Goal: Task Accomplishment & Management: Use online tool/utility

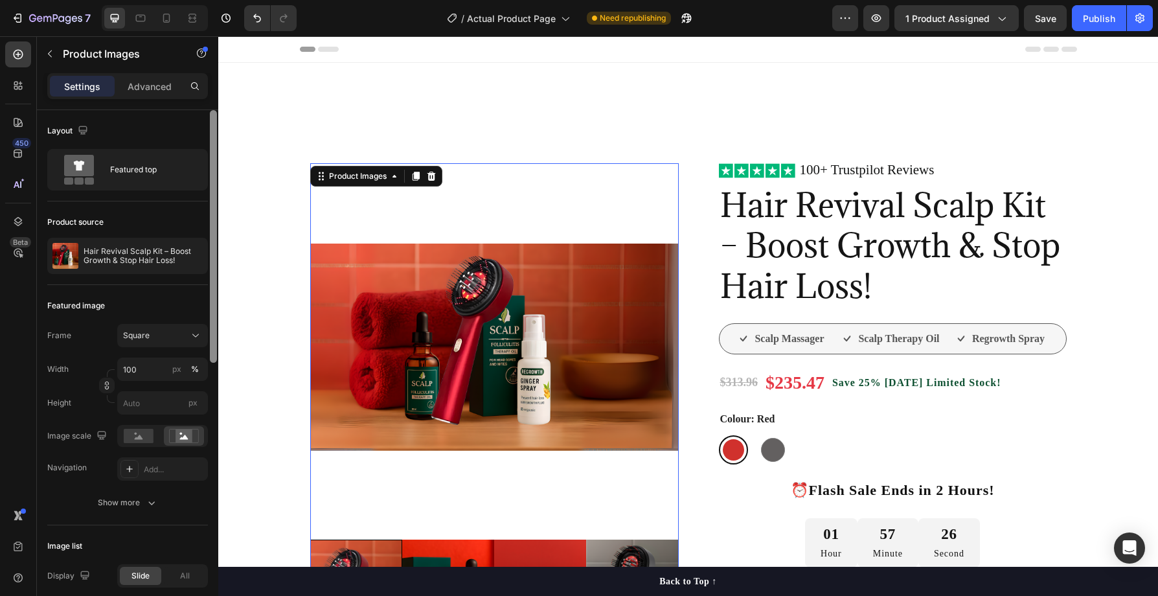
scroll to position [144, 0]
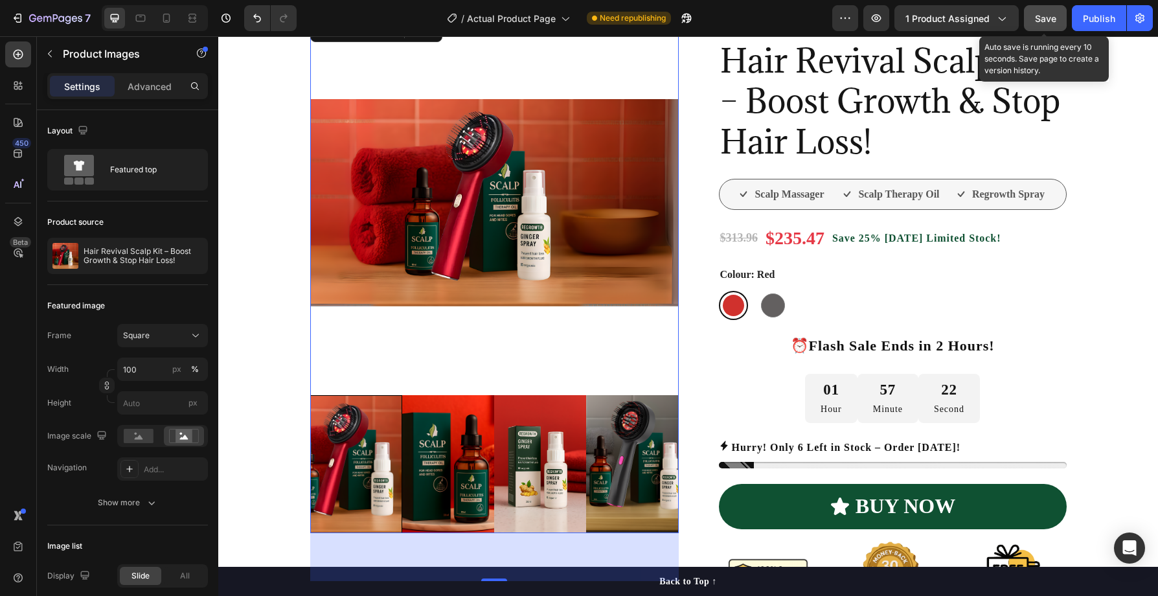
click at [1045, 13] on span "Save" at bounding box center [1045, 18] width 21 height 11
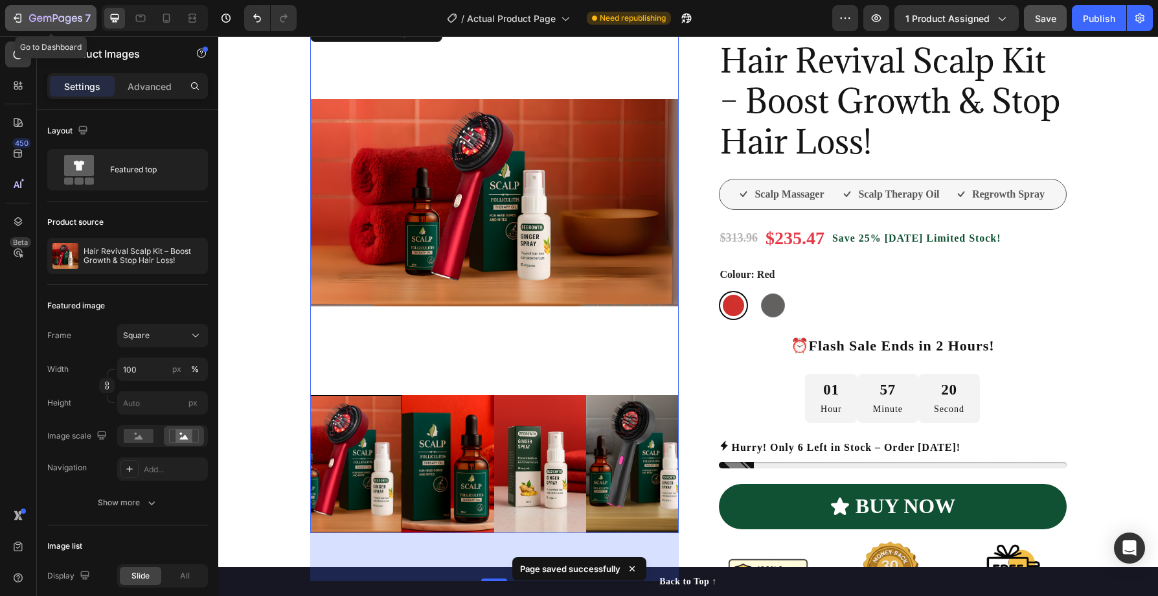
click at [58, 18] on icon "button" at bounding box center [55, 19] width 53 height 11
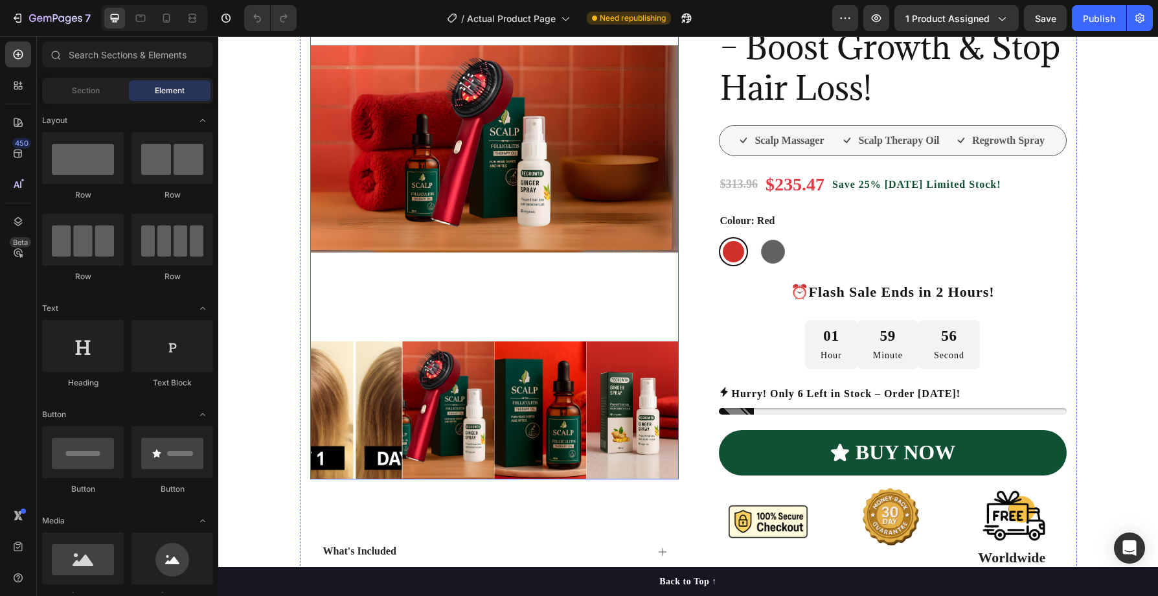
scroll to position [220, 0]
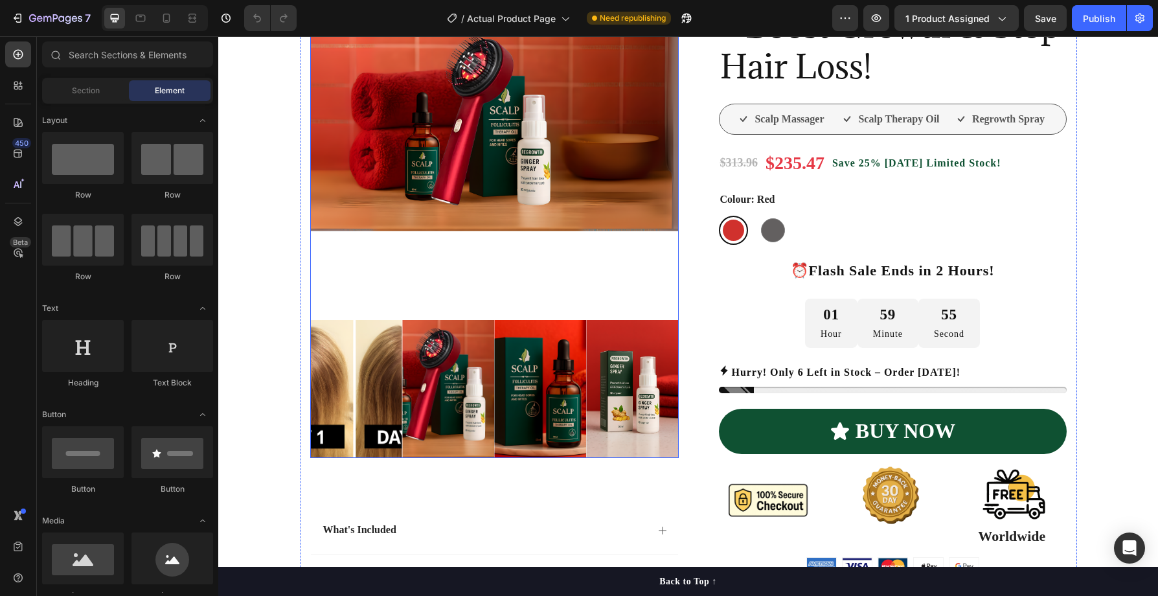
click at [435, 379] on img at bounding box center [448, 389] width 92 height 138
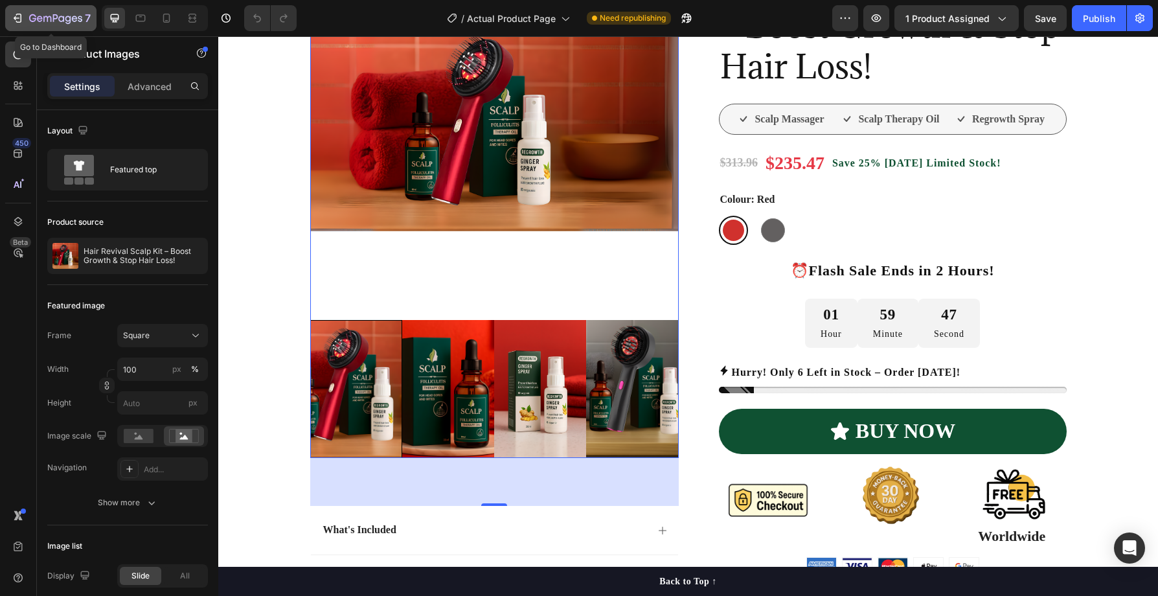
click at [22, 17] on icon "button" at bounding box center [17, 18] width 13 height 13
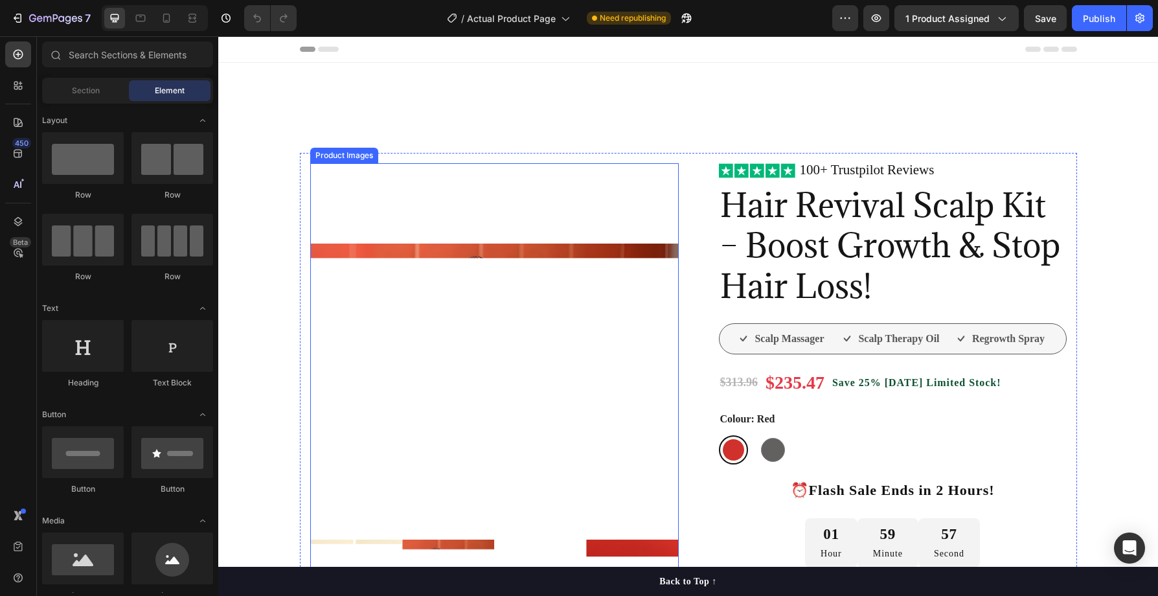
scroll to position [263, 0]
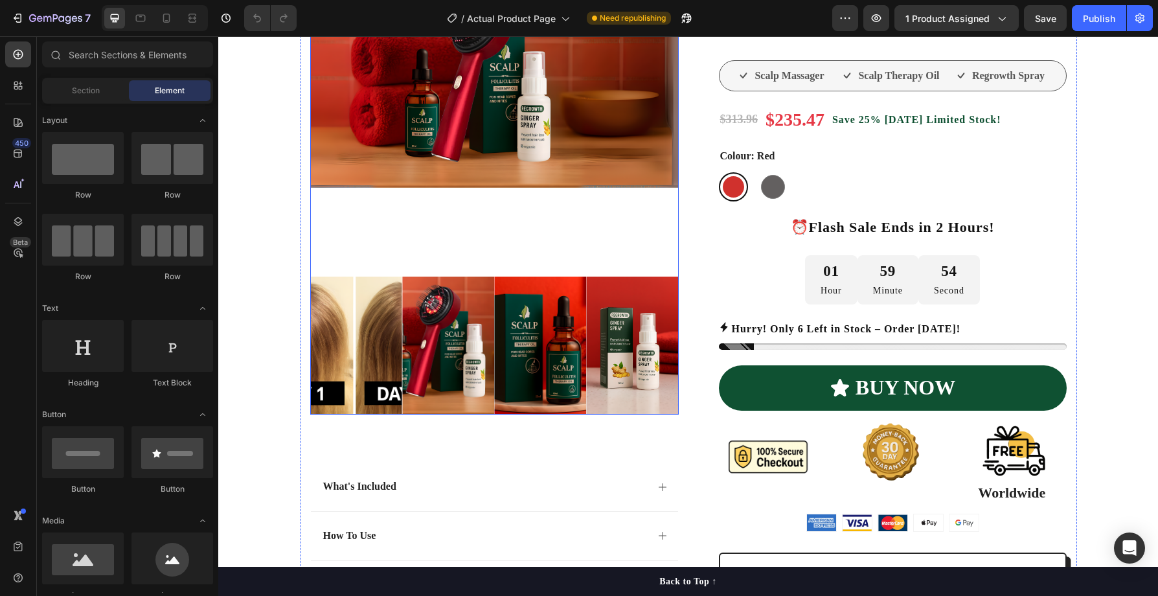
click at [454, 353] on img at bounding box center [448, 346] width 92 height 138
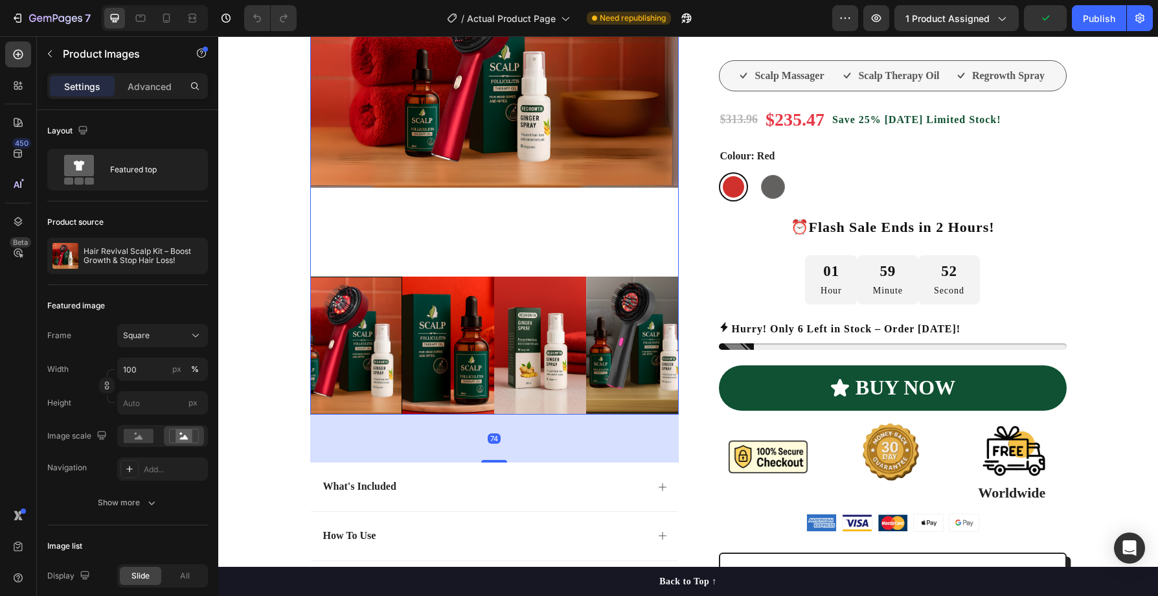
click at [449, 352] on img at bounding box center [448, 346] width 92 height 138
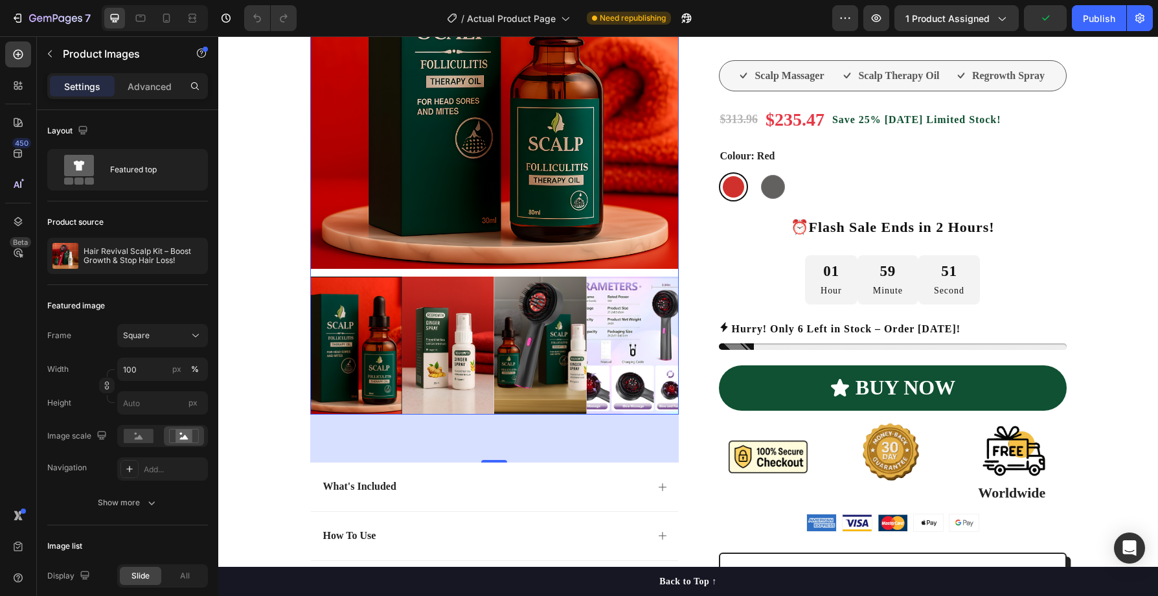
click at [458, 351] on img at bounding box center [448, 346] width 92 height 138
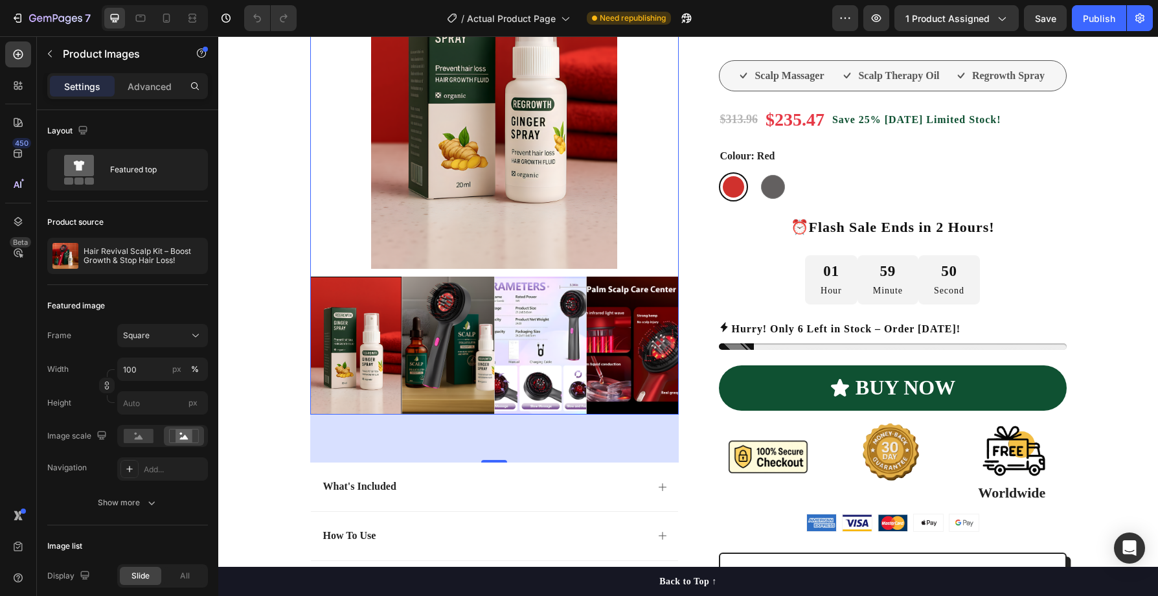
click at [471, 352] on img at bounding box center [448, 346] width 92 height 138
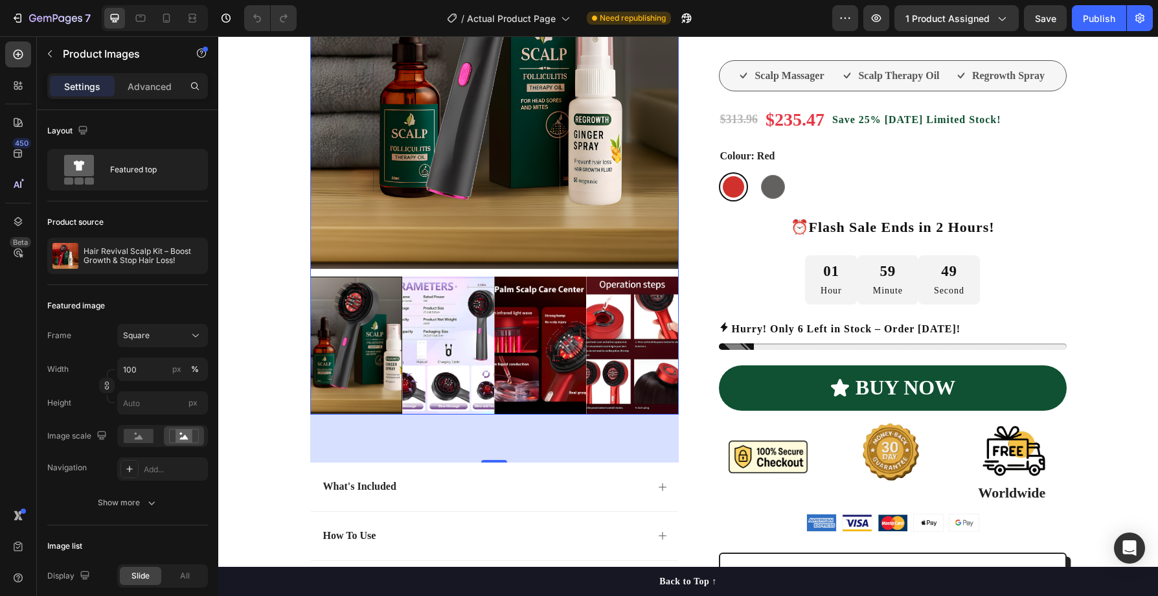
click at [467, 354] on img at bounding box center [448, 346] width 92 height 138
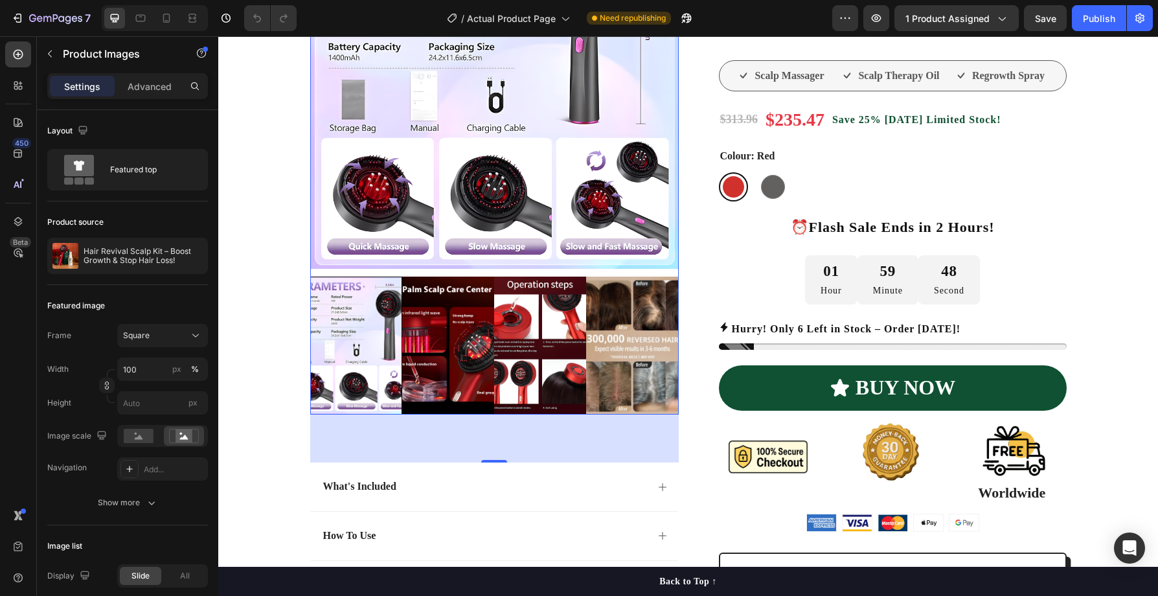
click at [481, 354] on img at bounding box center [448, 346] width 92 height 138
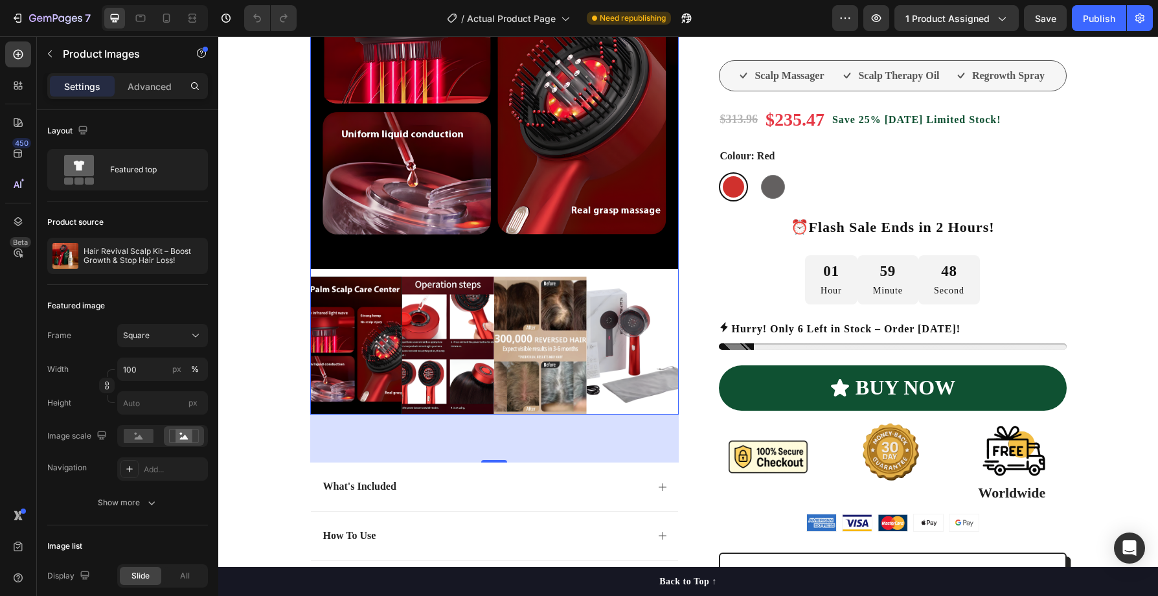
click at [504, 352] on img at bounding box center [540, 346] width 92 height 138
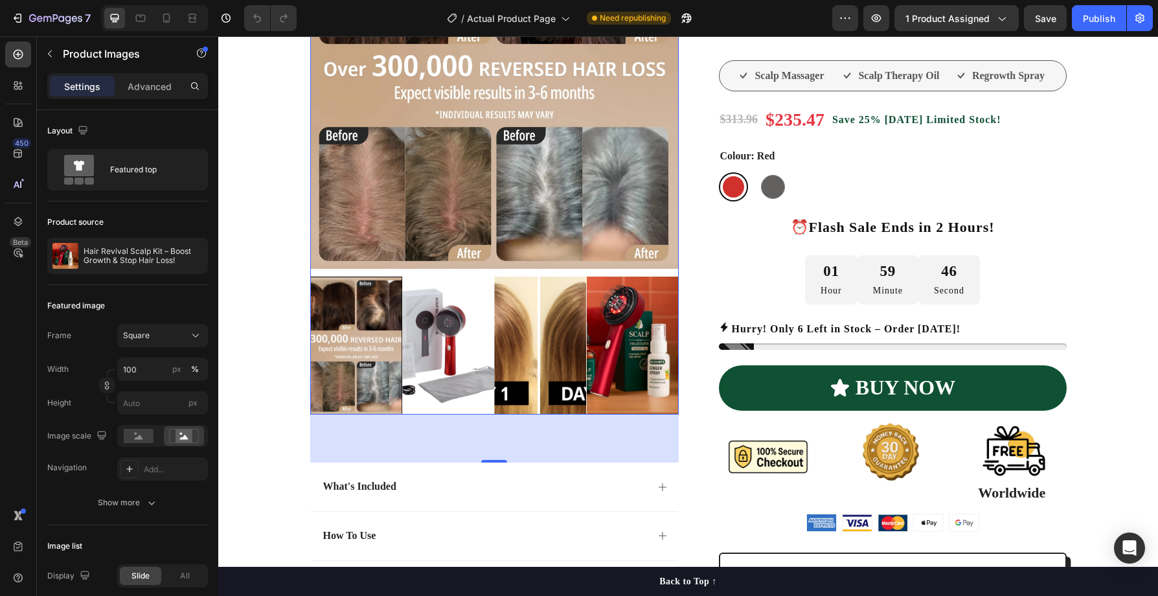
click at [555, 350] on img at bounding box center [540, 346] width 92 height 138
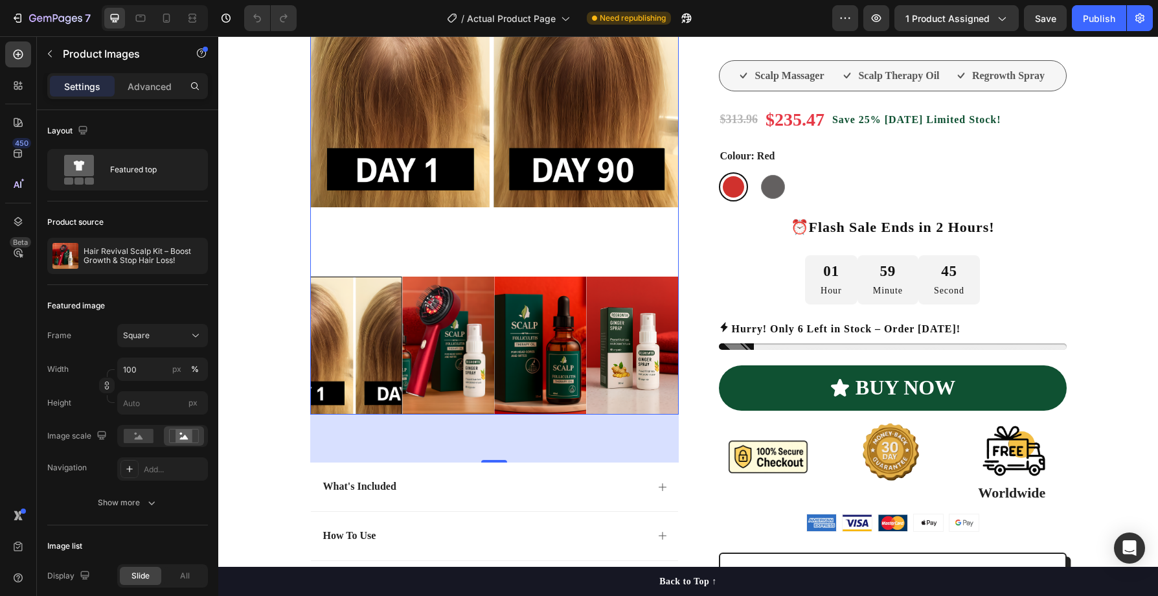
click at [431, 354] on img at bounding box center [448, 346] width 92 height 138
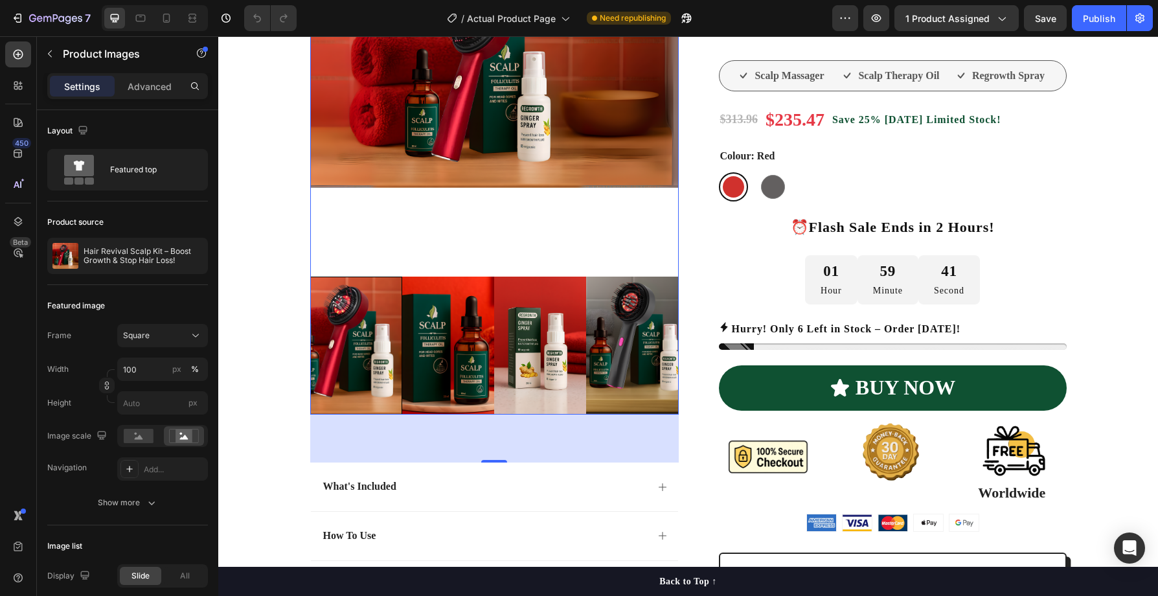
click at [613, 356] on img at bounding box center [632, 346] width 92 height 138
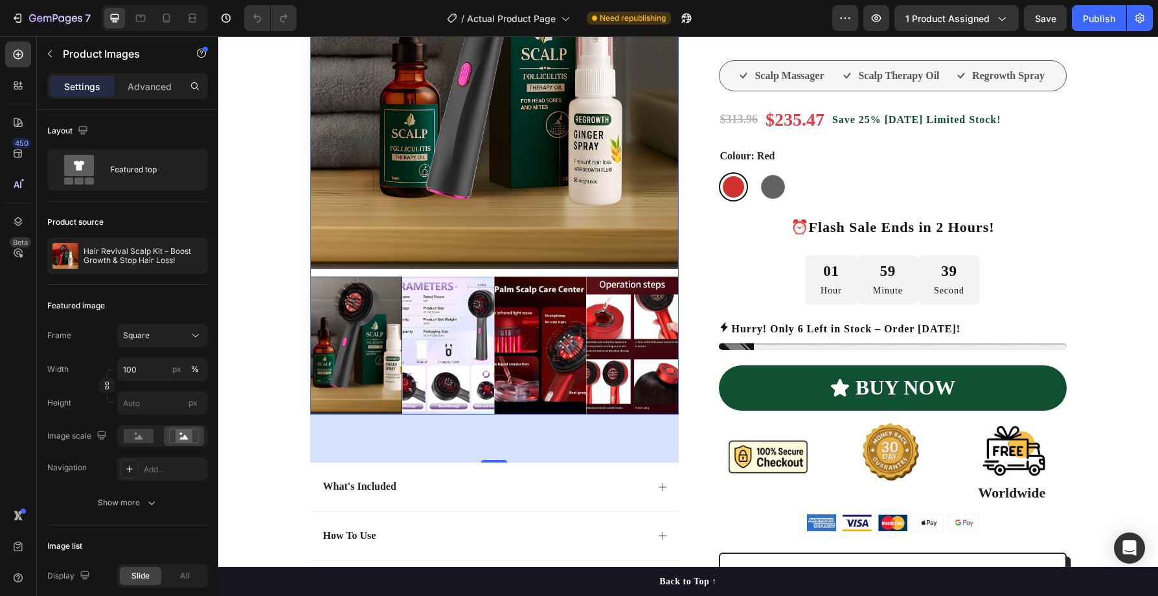
click at [642, 352] on img at bounding box center [632, 346] width 92 height 138
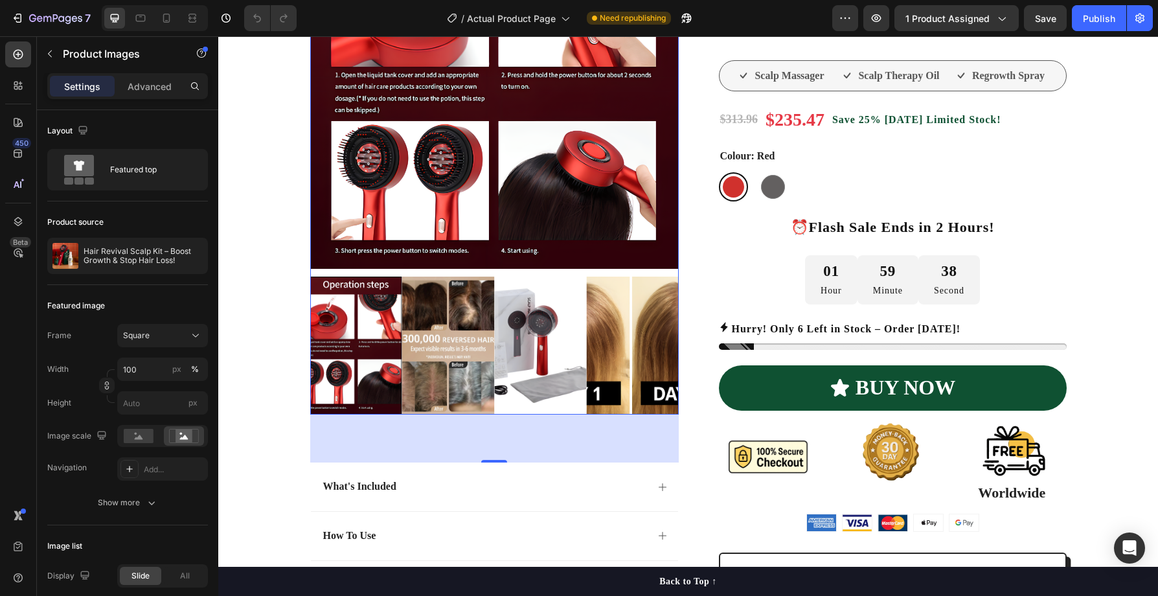
click at [636, 352] on img at bounding box center [632, 346] width 92 height 138
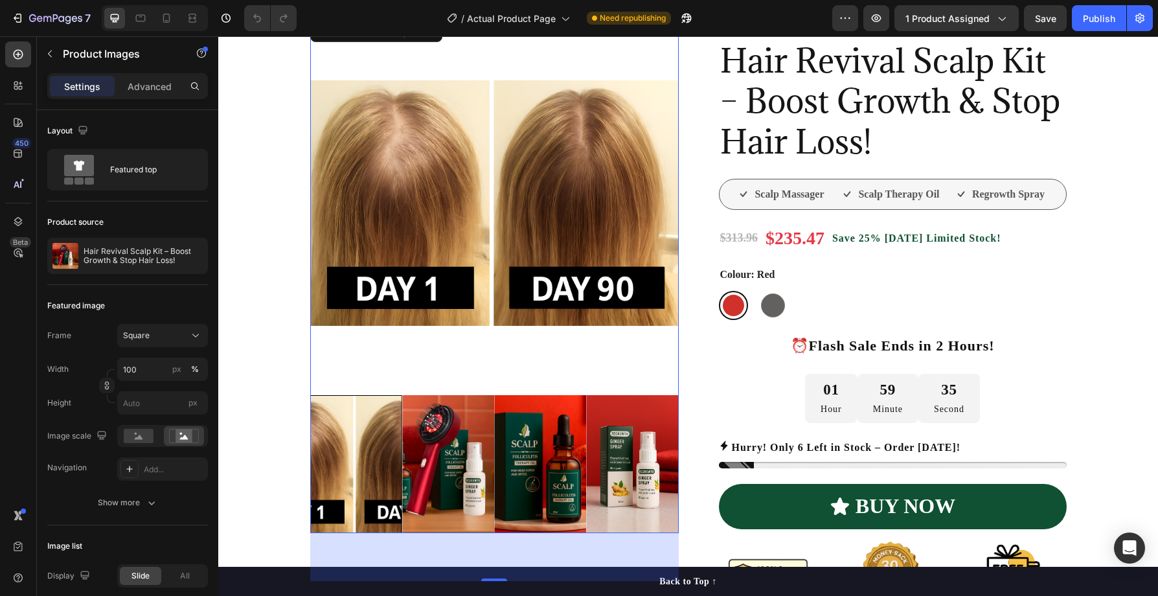
scroll to position [159, 0]
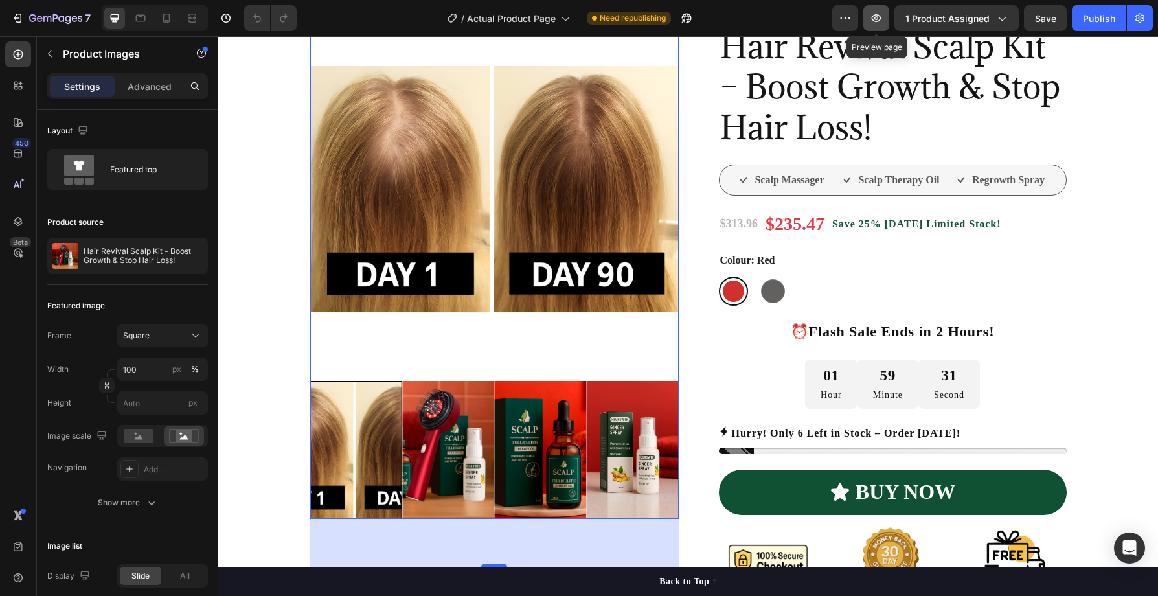
click at [876, 22] on icon "button" at bounding box center [876, 18] width 13 height 13
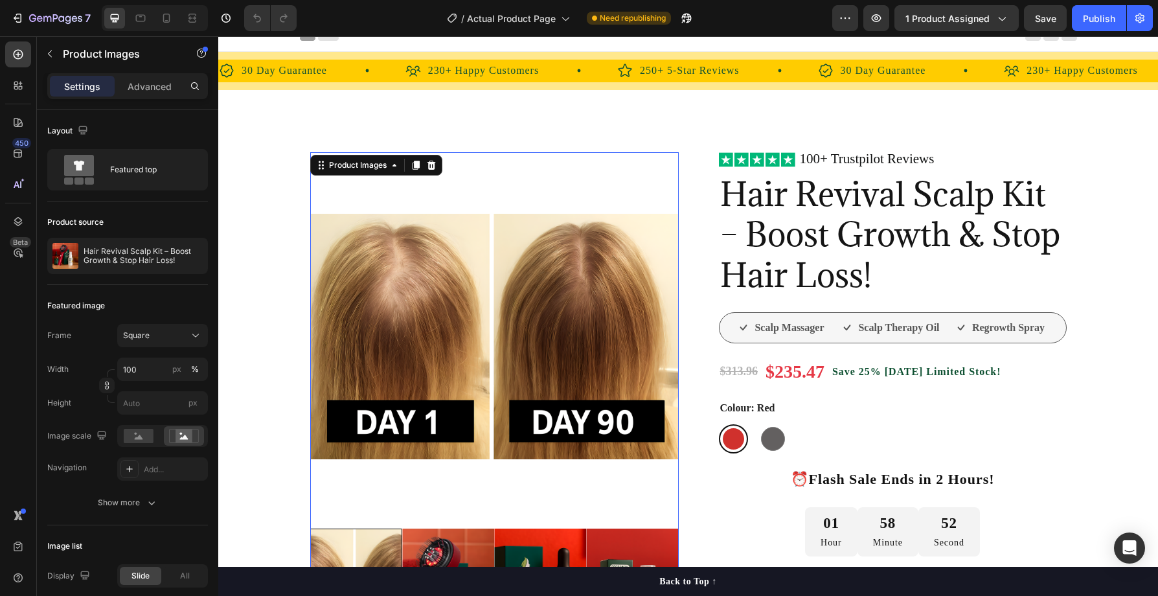
scroll to position [8, 0]
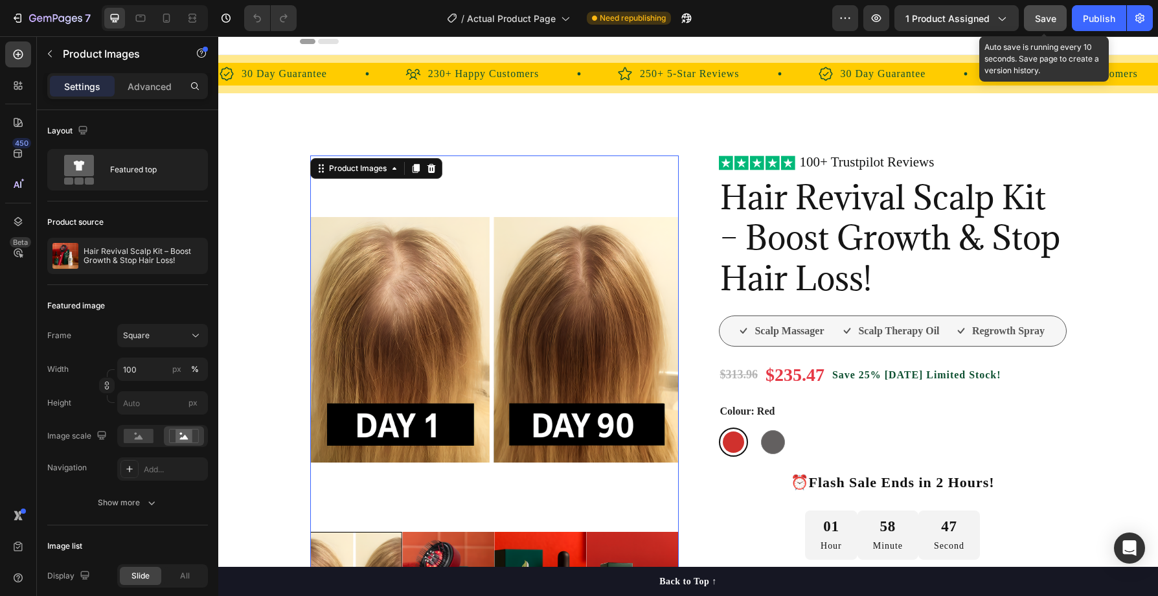
click at [1044, 17] on span "Save" at bounding box center [1045, 18] width 21 height 11
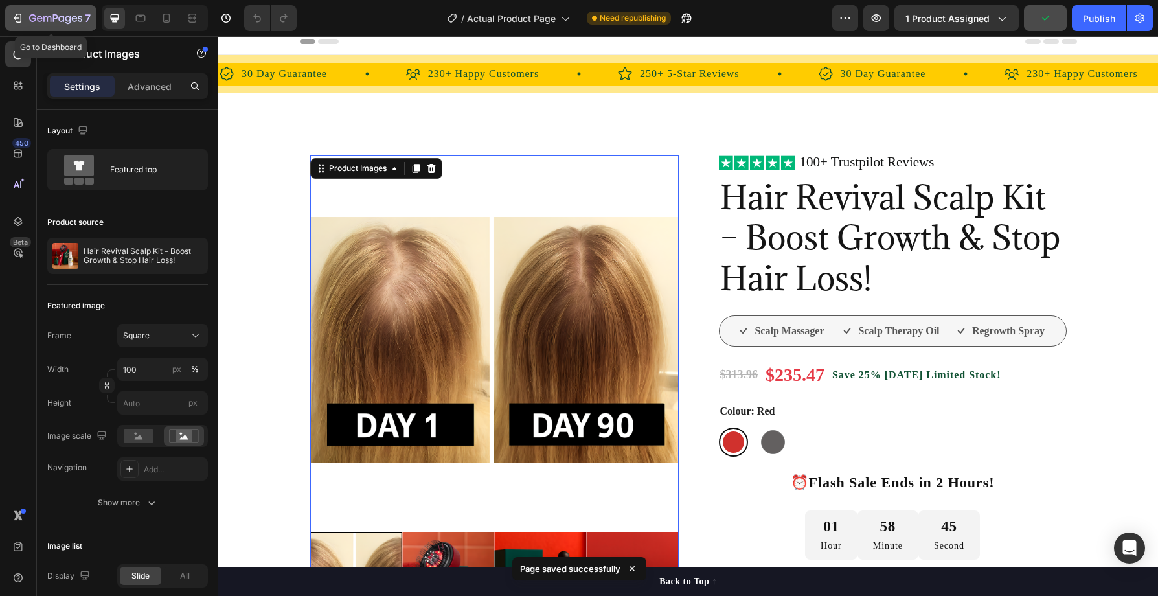
click at [47, 19] on icon "button" at bounding box center [55, 19] width 53 height 11
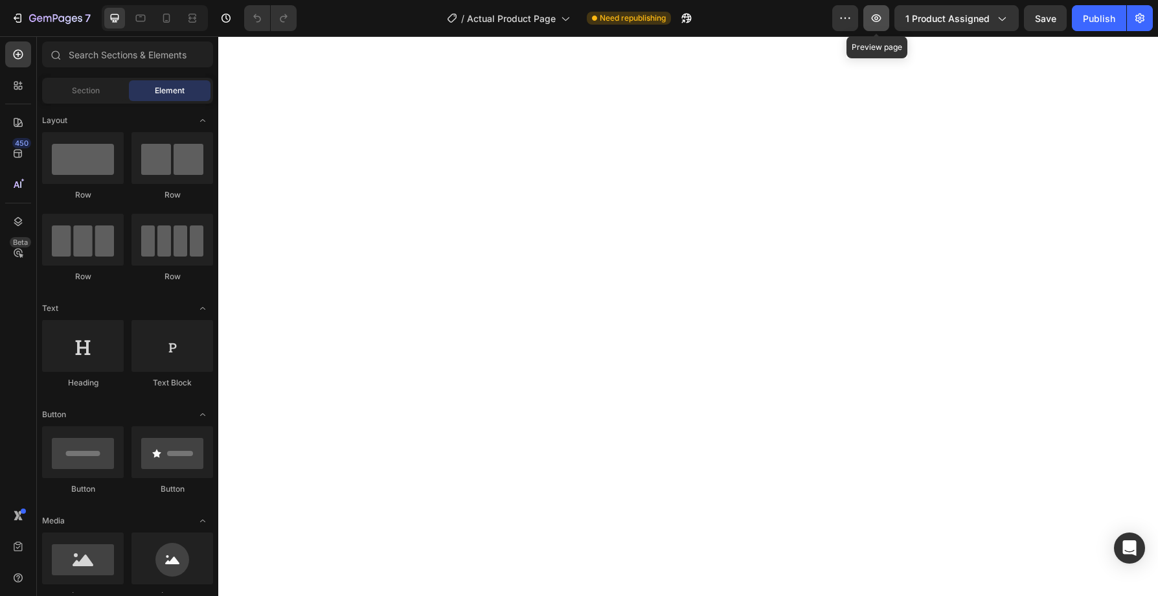
click at [877, 19] on icon "button" at bounding box center [877, 18] width 10 height 8
click at [876, 19] on icon "button" at bounding box center [876, 18] width 13 height 13
